Goal: Information Seeking & Learning: Learn about a topic

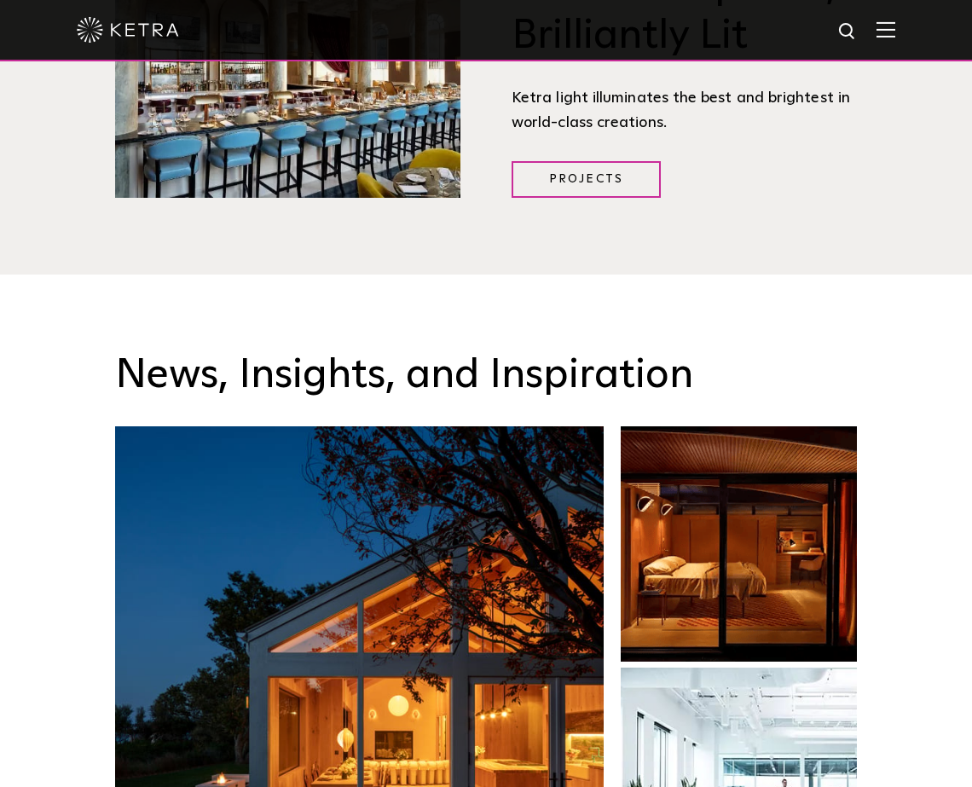
scroll to position [2473, 0]
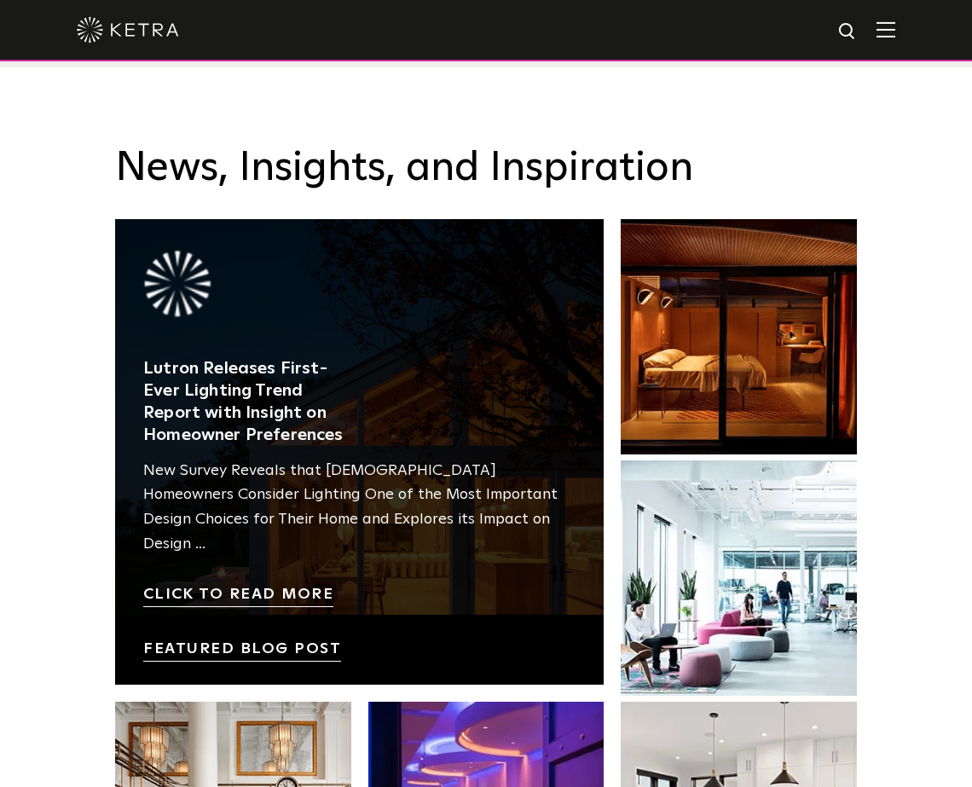
click at [442, 515] on link at bounding box center [359, 452] width 489 height 466
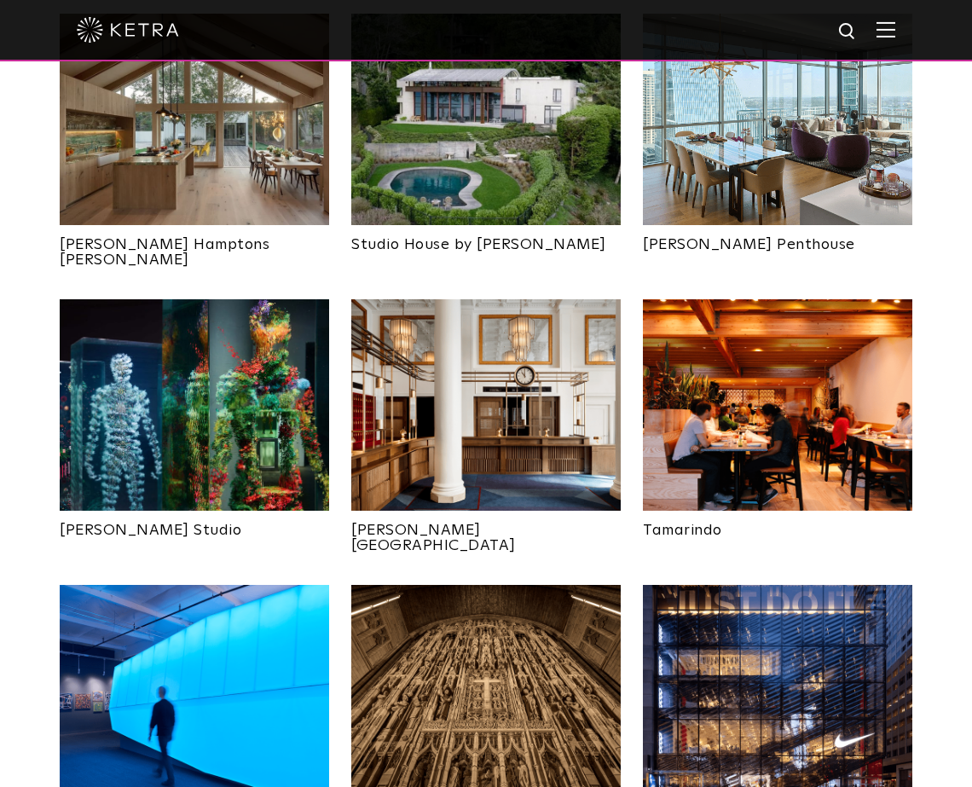
scroll to position [767, 0]
